Goal: Information Seeking & Learning: Learn about a topic

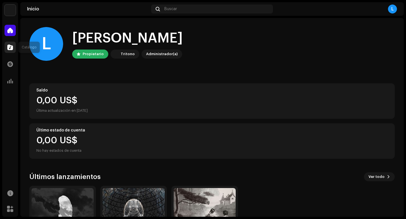
click at [10, 48] on span at bounding box center [10, 47] width 6 height 5
click at [10, 49] on span at bounding box center [10, 47] width 6 height 5
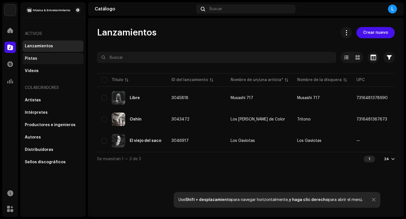
click at [36, 59] on div "Pistas" at bounding box center [53, 58] width 56 height 5
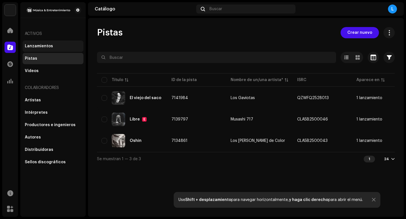
click at [43, 45] on div "Lanzamientos" at bounding box center [39, 46] width 28 height 5
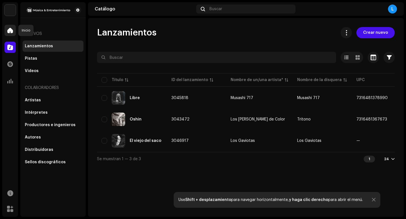
click at [8, 31] on span at bounding box center [10, 30] width 6 height 5
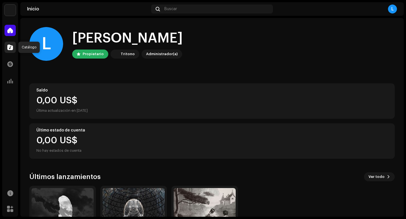
click at [11, 49] on span at bounding box center [10, 47] width 6 height 5
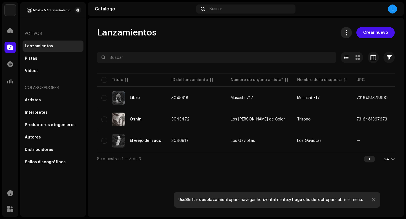
click at [349, 33] on span at bounding box center [346, 32] width 5 height 5
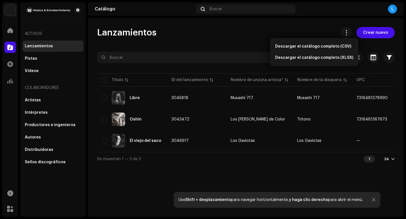
click at [333, 25] on div "Lanzamientos Crear nuevo Seleccionado 0 Opciones Filtros Estado de distribución…" at bounding box center [246, 117] width 316 height 199
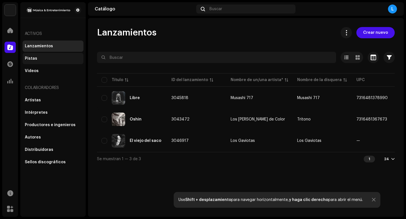
click at [38, 58] on div "Pistas" at bounding box center [53, 58] width 56 height 5
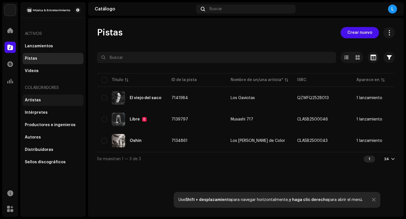
click at [39, 100] on div "Artistas" at bounding box center [53, 100] width 56 height 5
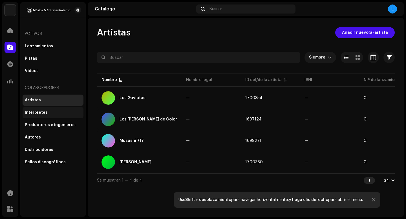
click at [37, 111] on div "Intérpretes" at bounding box center [36, 113] width 23 height 5
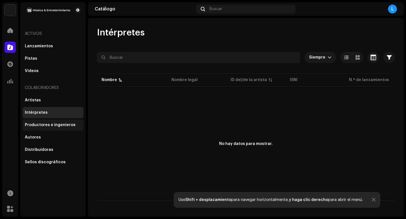
click at [37, 122] on div "Productores e ingenieros" at bounding box center [53, 125] width 61 height 11
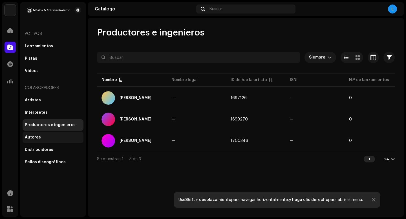
click at [36, 136] on div "Autores" at bounding box center [33, 137] width 16 height 5
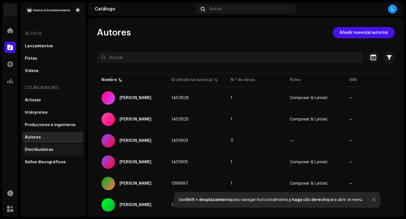
click at [38, 148] on div "Distribuidoras" at bounding box center [39, 150] width 28 height 5
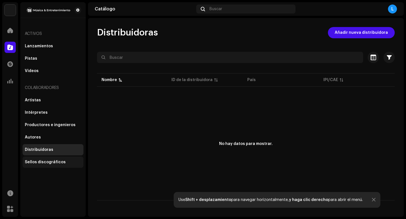
click at [41, 161] on div "Sellos discográficos" at bounding box center [45, 162] width 41 height 5
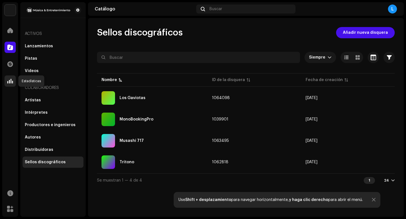
click at [11, 80] on span at bounding box center [10, 81] width 6 height 5
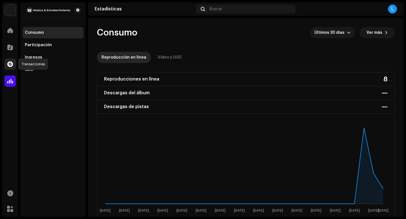
click at [11, 65] on span at bounding box center [10, 64] width 6 height 5
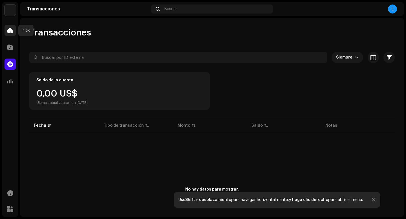
click at [9, 27] on div at bounding box center [10, 30] width 11 height 11
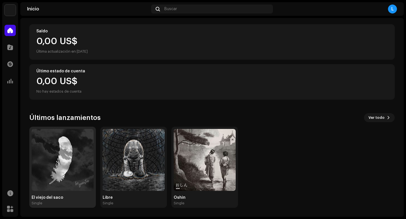
click at [70, 158] on img at bounding box center [63, 160] width 62 height 62
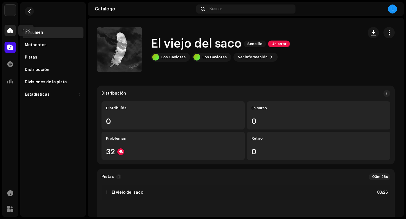
click at [11, 28] on span at bounding box center [10, 30] width 6 height 5
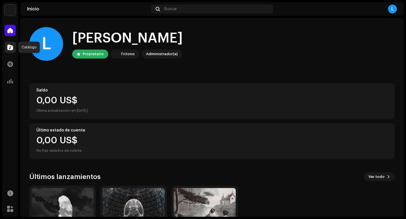
click at [9, 47] on span at bounding box center [10, 47] width 6 height 5
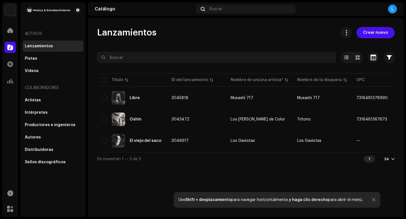
click at [55, 47] on div "Lanzamientos" at bounding box center [53, 46] width 56 height 5
click at [349, 32] on span at bounding box center [346, 32] width 5 height 5
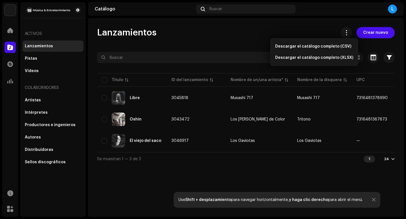
click at [317, 34] on div "Lanzamientos Crear nuevo" at bounding box center [246, 32] width 298 height 11
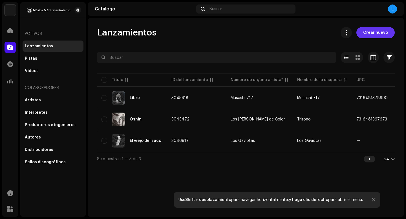
click at [368, 33] on span "Crear nuevo" at bounding box center [375, 32] width 25 height 11
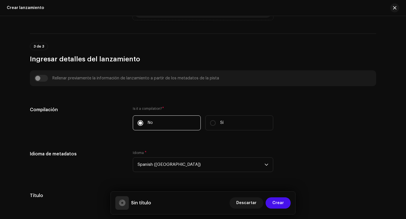
scroll to position [317, 0]
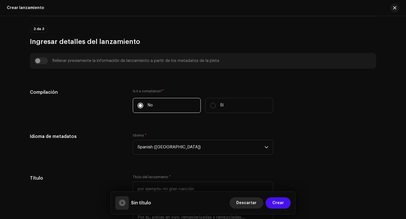
click at [243, 204] on span "Descartar" at bounding box center [246, 203] width 20 height 11
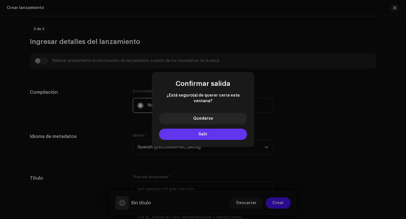
click at [217, 132] on button "Salir" at bounding box center [203, 134] width 88 height 11
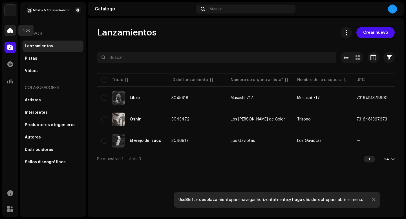
click at [11, 30] on span at bounding box center [10, 30] width 6 height 5
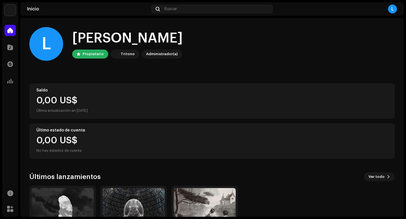
click at [148, 56] on div "Administrador(a)" at bounding box center [162, 54] width 32 height 7
click at [129, 55] on div "Tritono" at bounding box center [128, 54] width 14 height 7
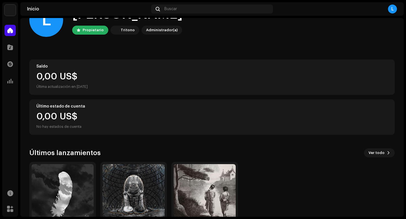
scroll to position [36, 0]
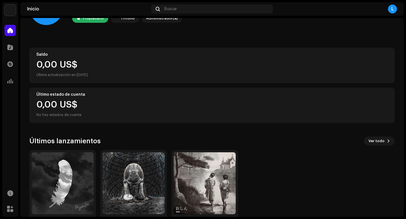
click at [391, 11] on div "L" at bounding box center [392, 9] width 9 height 9
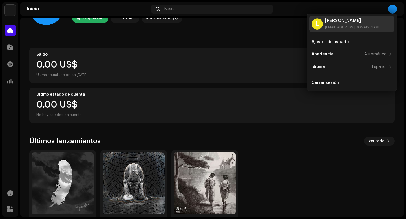
click at [353, 21] on div "Leonardo Osorio" at bounding box center [353, 20] width 56 height 5
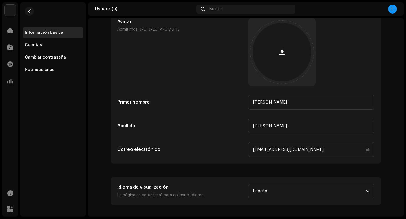
scroll to position [42, 0]
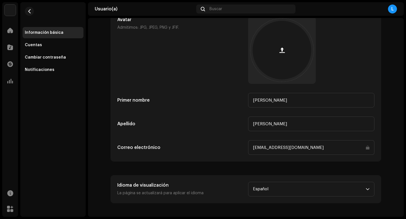
click at [60, 34] on div "Información básica" at bounding box center [44, 32] width 39 height 5
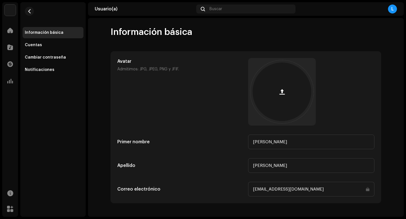
scroll to position [0, 0]
click at [38, 44] on div "Cuentas" at bounding box center [33, 45] width 17 height 5
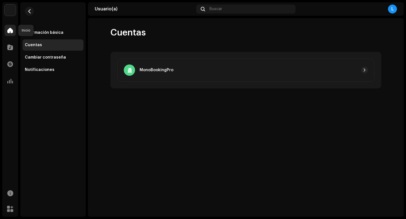
click at [9, 31] on span at bounding box center [10, 30] width 6 height 5
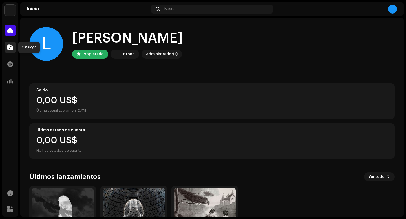
click at [10, 46] on span at bounding box center [10, 47] width 6 height 5
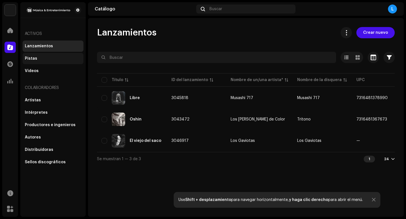
click at [48, 59] on div "Pistas" at bounding box center [53, 58] width 56 height 5
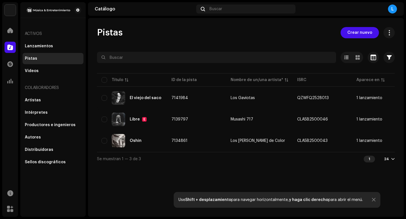
click at [393, 162] on div at bounding box center [392, 159] width 3 height 5
click at [42, 69] on div "Videos" at bounding box center [53, 71] width 56 height 5
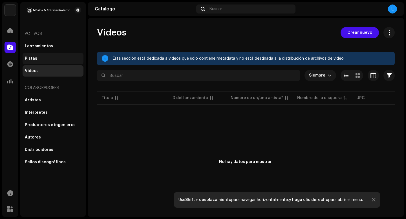
click at [42, 58] on div "Pistas" at bounding box center [53, 58] width 56 height 5
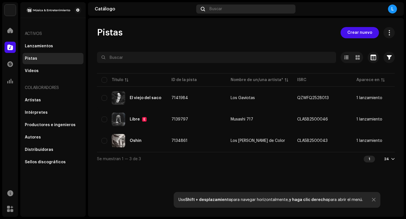
click at [215, 9] on span "Buscar" at bounding box center [215, 9] width 13 height 5
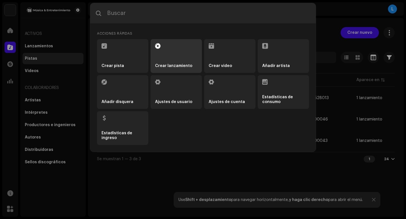
click at [165, 53] on li "Crear lanzamiento" at bounding box center [176, 56] width 51 height 34
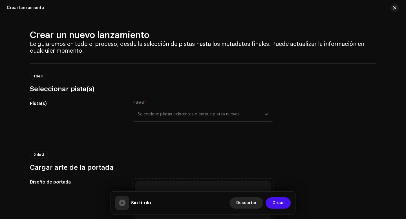
click at [252, 201] on span "Descartar" at bounding box center [246, 203] width 20 height 11
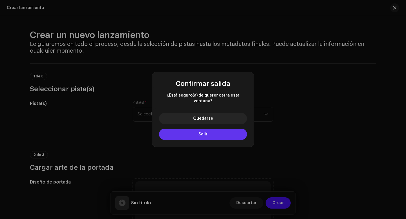
click at [212, 133] on button "Salir" at bounding box center [203, 134] width 88 height 11
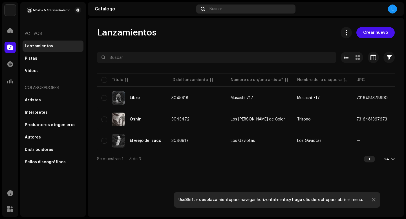
click at [233, 10] on div "Buscar" at bounding box center [245, 9] width 99 height 9
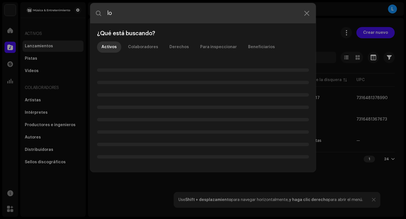
type input "l"
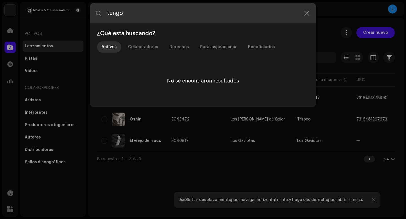
drag, startPoint x: 129, startPoint y: 15, endPoint x: 105, endPoint y: 13, distance: 24.3
click at [105, 13] on input "tengo" at bounding box center [203, 13] width 226 height 20
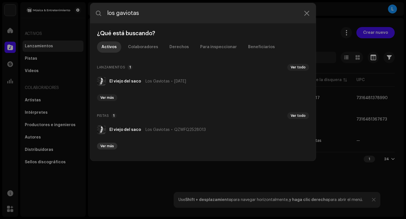
type input "los gaviotas"
click at [107, 146] on span "Ver más" at bounding box center [107, 146] width 14 height 5
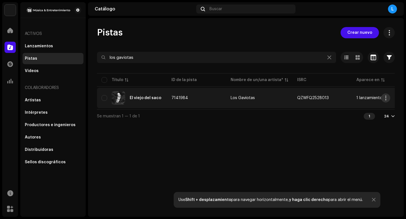
click at [386, 97] on span "button" at bounding box center [386, 98] width 4 height 5
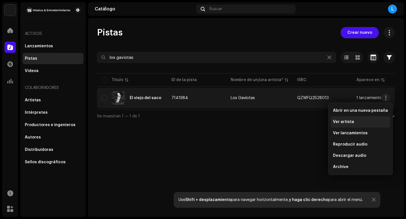
click at [351, 121] on span "Ver artista" at bounding box center [343, 122] width 21 height 5
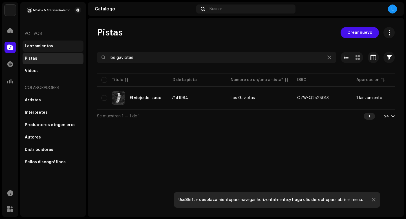
click at [29, 49] on div "Lanzamientos" at bounding box center [53, 46] width 61 height 11
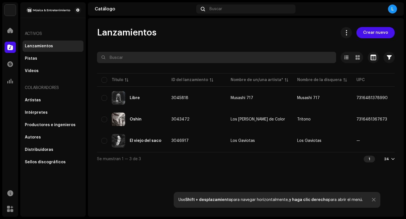
click at [172, 59] on input "text" at bounding box center [216, 57] width 239 height 11
type input "los gaviotas"
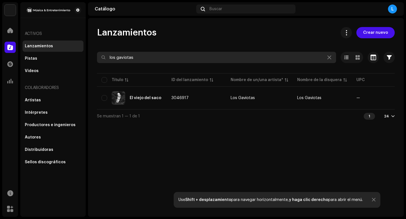
drag, startPoint x: 140, startPoint y: 57, endPoint x: 100, endPoint y: 57, distance: 39.7
click at [100, 57] on input "los gaviotas" at bounding box center [216, 57] width 239 height 11
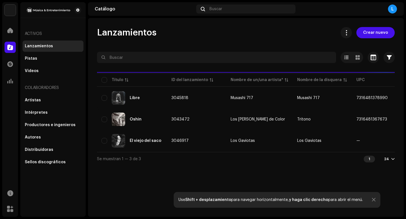
click at [47, 47] on div "Lanzamientos" at bounding box center [39, 46] width 28 height 5
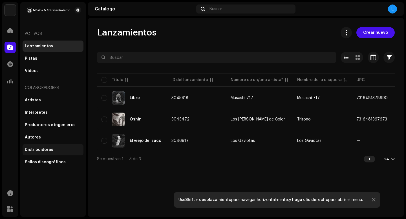
click at [58, 149] on div "Distribuidoras" at bounding box center [53, 150] width 56 height 5
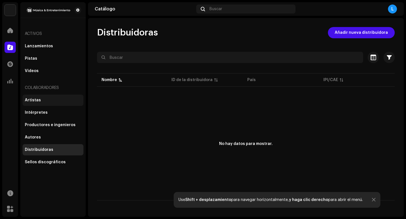
click at [40, 99] on div "Artistas" at bounding box center [53, 100] width 56 height 5
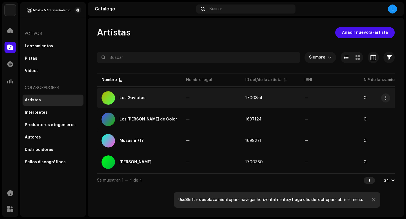
click at [138, 99] on div "Los Gaviotas" at bounding box center [133, 98] width 26 height 4
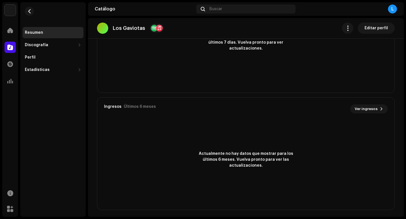
scroll to position [198, 0]
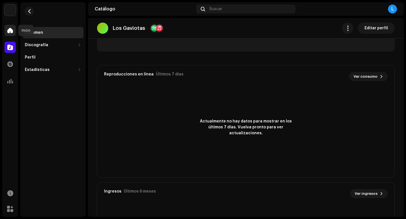
click at [10, 32] on span at bounding box center [10, 30] width 6 height 5
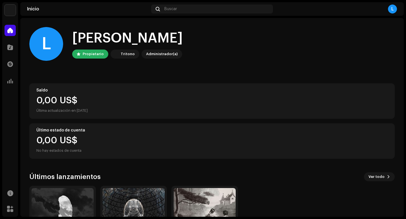
click at [10, 12] on img at bounding box center [10, 10] width 11 height 11
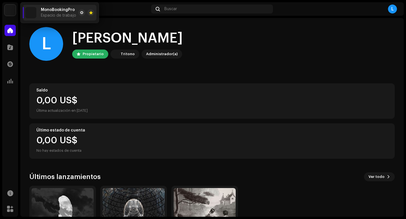
click at [75, 15] on li "MonoBookingPro Espacio de trabajo" at bounding box center [60, 13] width 74 height 16
click at [69, 15] on span "Espacio de trabajo" at bounding box center [58, 15] width 35 height 5
click at [69, 14] on span "Espacio de trabajo" at bounding box center [58, 15] width 35 height 5
click at [64, 66] on home-user "L Hola, , Leonardo Propietario Tritono Administrador(a)" at bounding box center [211, 48] width 365 height 43
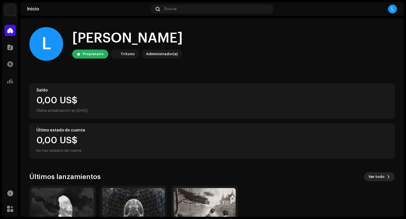
click at [369, 178] on span "Ver todo" at bounding box center [376, 176] width 16 height 11
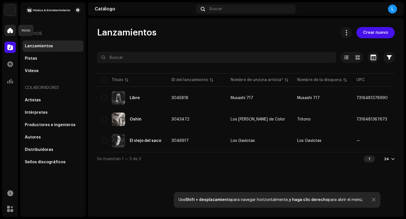
click at [11, 32] on span at bounding box center [10, 30] width 6 height 5
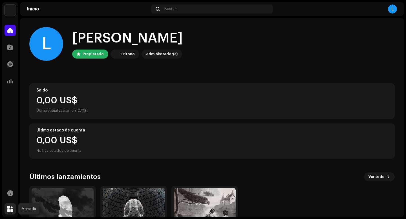
click at [10, 211] on span at bounding box center [10, 209] width 6 height 5
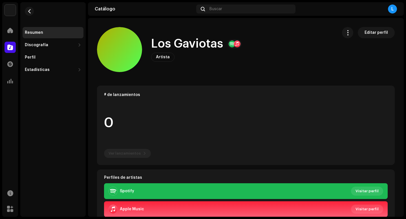
click at [56, 30] on div "Resumen" at bounding box center [53, 32] width 61 height 11
click at [8, 30] on span at bounding box center [10, 30] width 6 height 5
